Goal: Information Seeking & Learning: Learn about a topic

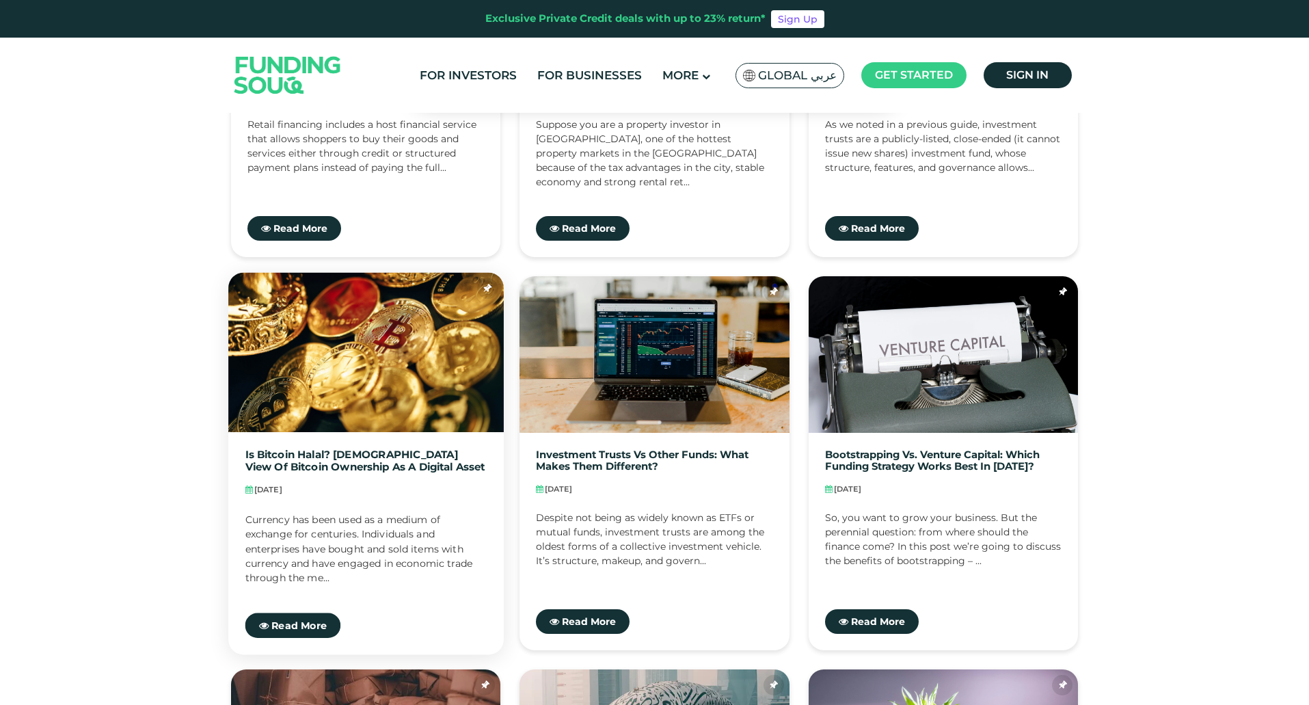
scroll to position [342, 0]
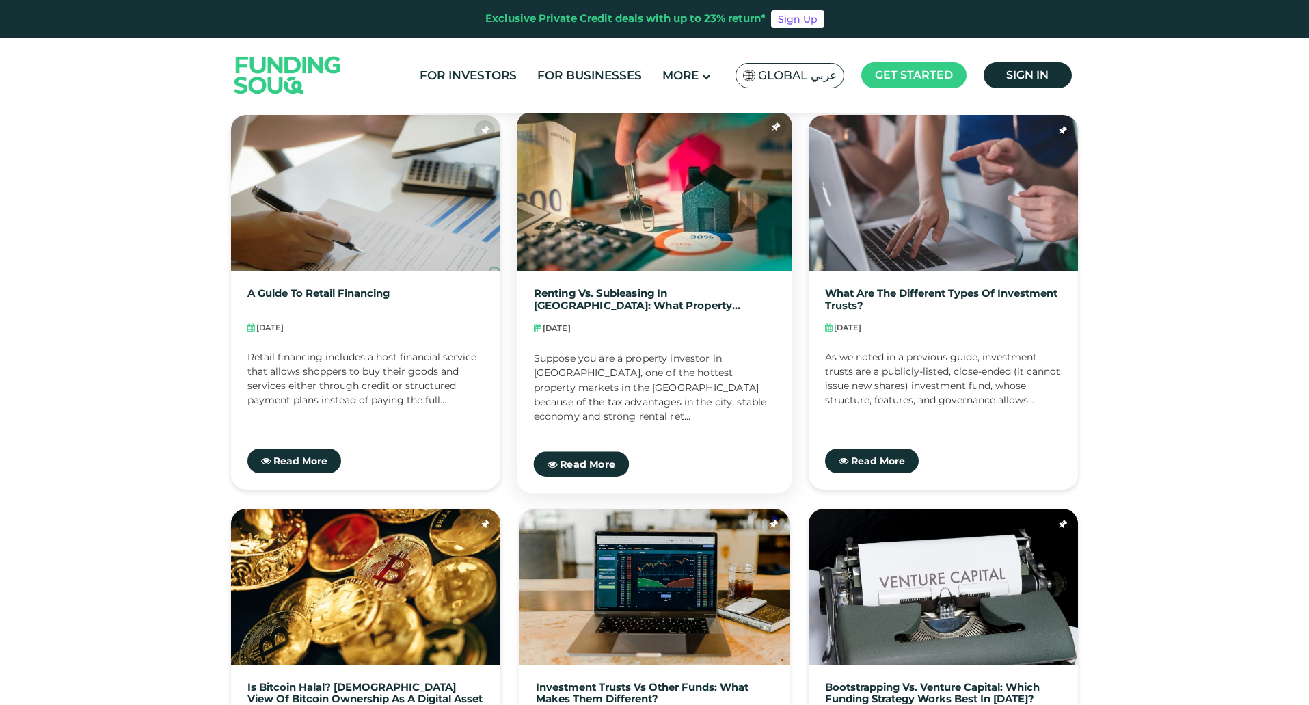
click at [647, 297] on link "Renting vs. Subleasing in [GEOGRAPHIC_DATA]: What Property Investors Need to Kn…" at bounding box center [655, 299] width 242 height 25
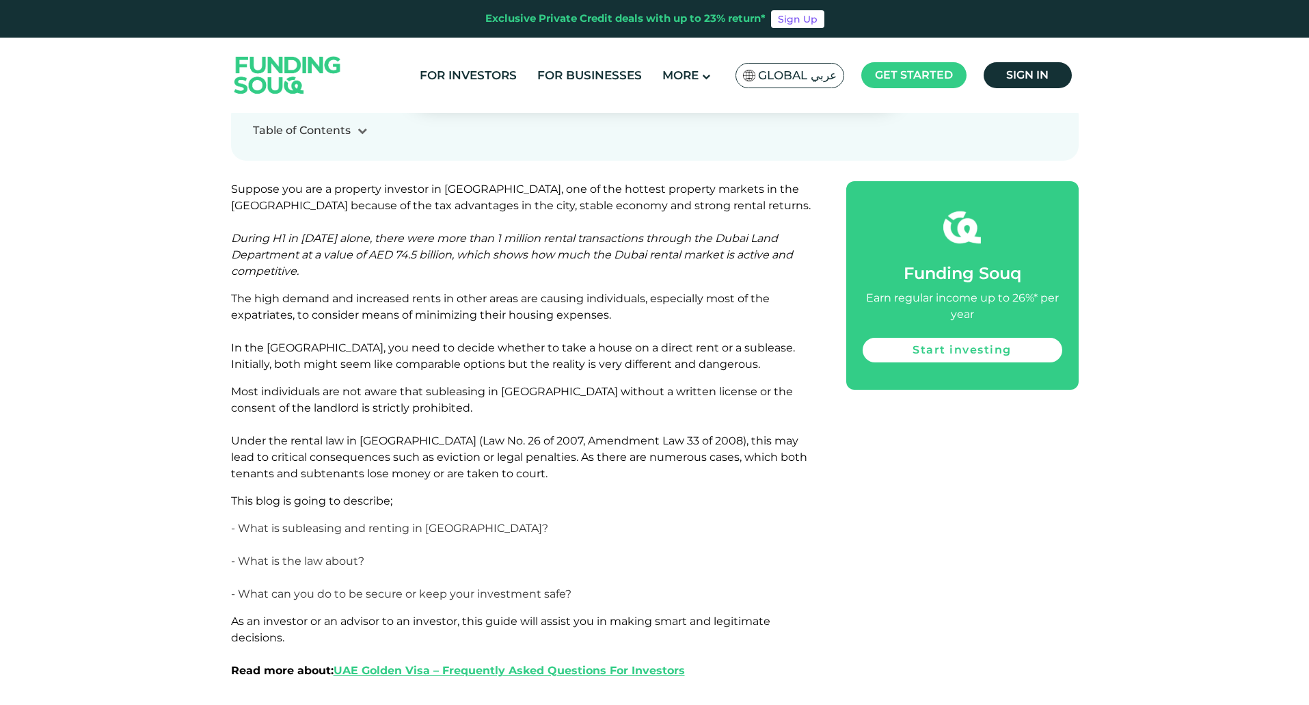
scroll to position [273, 0]
